Goal: Connect with others: Participate in discussion

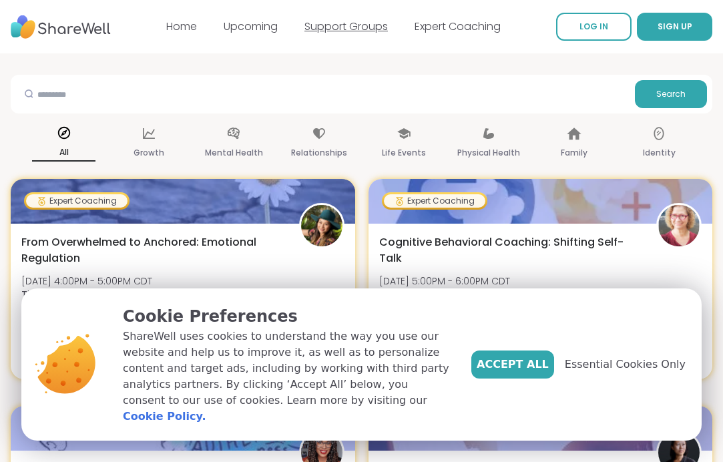
click at [369, 25] on link "Support Groups" at bounding box center [345, 26] width 83 height 15
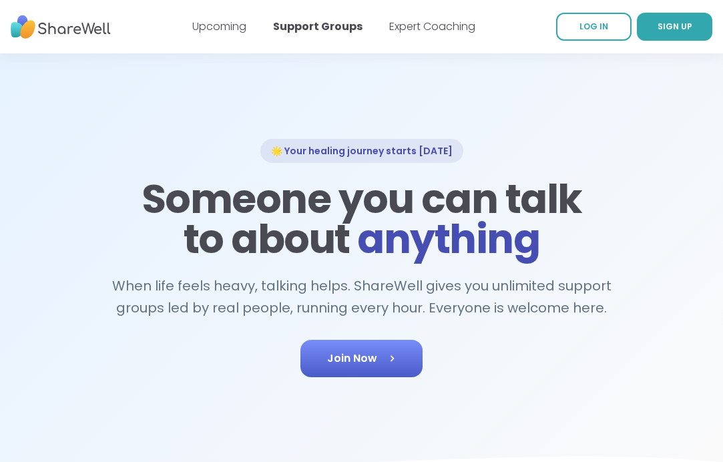
click at [397, 353] on icon at bounding box center [391, 358] width 13 height 13
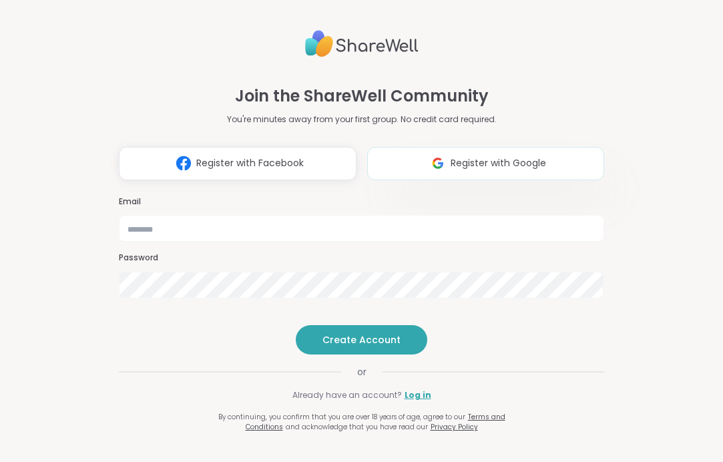
click at [473, 156] on span "Register with Google" at bounding box center [498, 163] width 95 height 14
click at [457, 156] on span "Register with Google" at bounding box center [498, 163] width 95 height 14
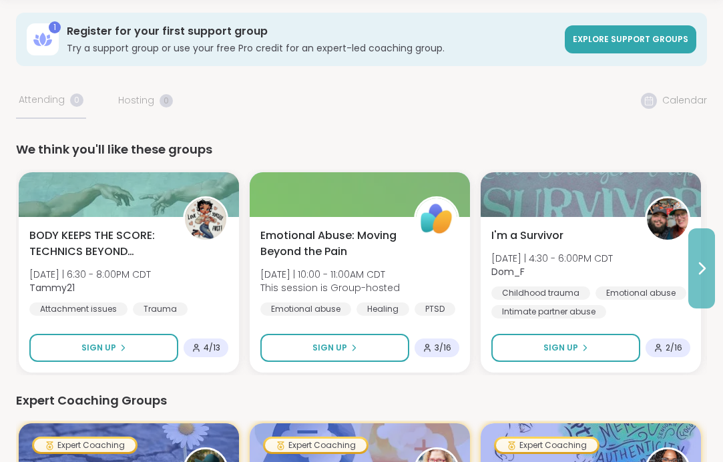
click at [707, 277] on button at bounding box center [701, 268] width 27 height 80
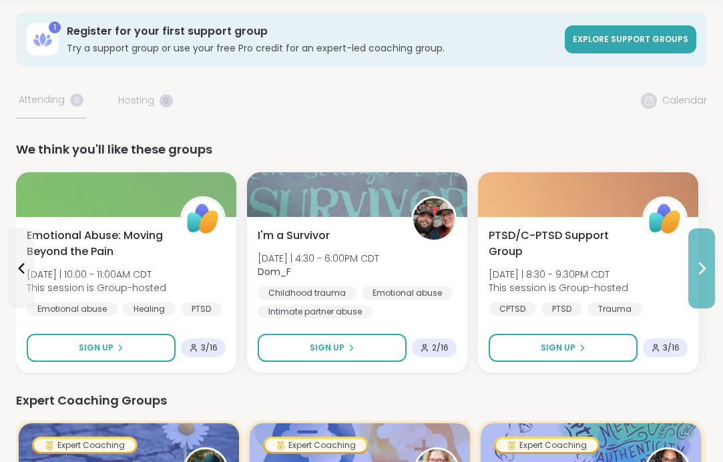
click at [707, 277] on button at bounding box center [701, 268] width 27 height 80
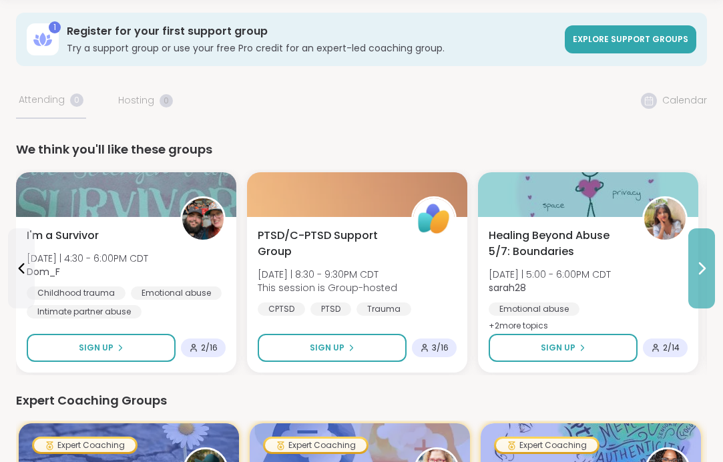
click at [704, 276] on button at bounding box center [701, 268] width 27 height 80
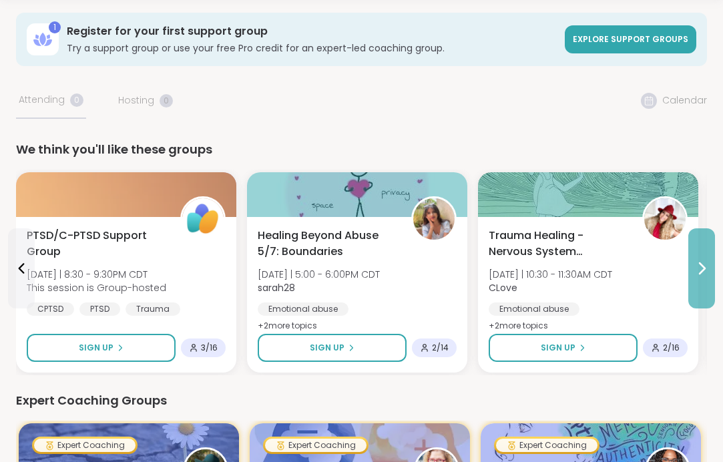
click at [704, 276] on button at bounding box center [701, 268] width 27 height 80
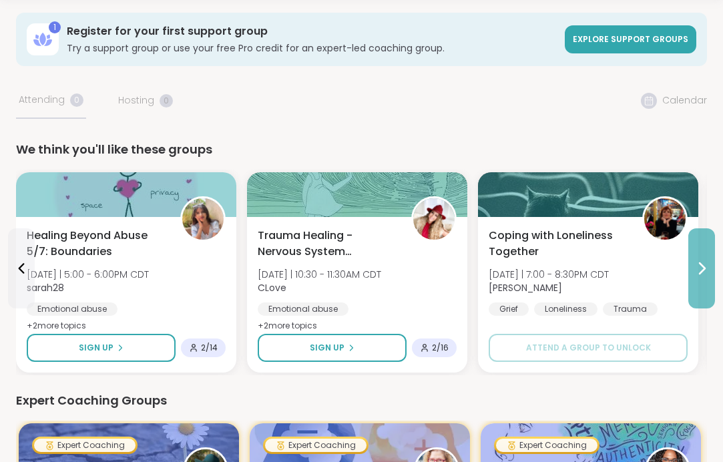
click at [704, 276] on button at bounding box center [701, 268] width 27 height 80
